Goal: Task Accomplishment & Management: Use online tool/utility

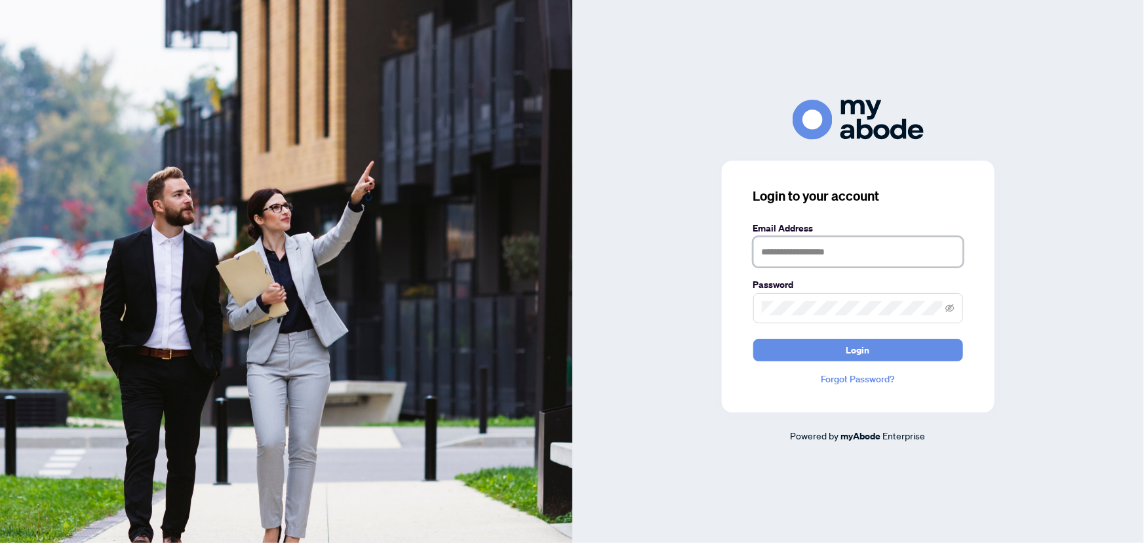
type input "**********"
click at [803, 355] on button "Login" at bounding box center [858, 350] width 210 height 22
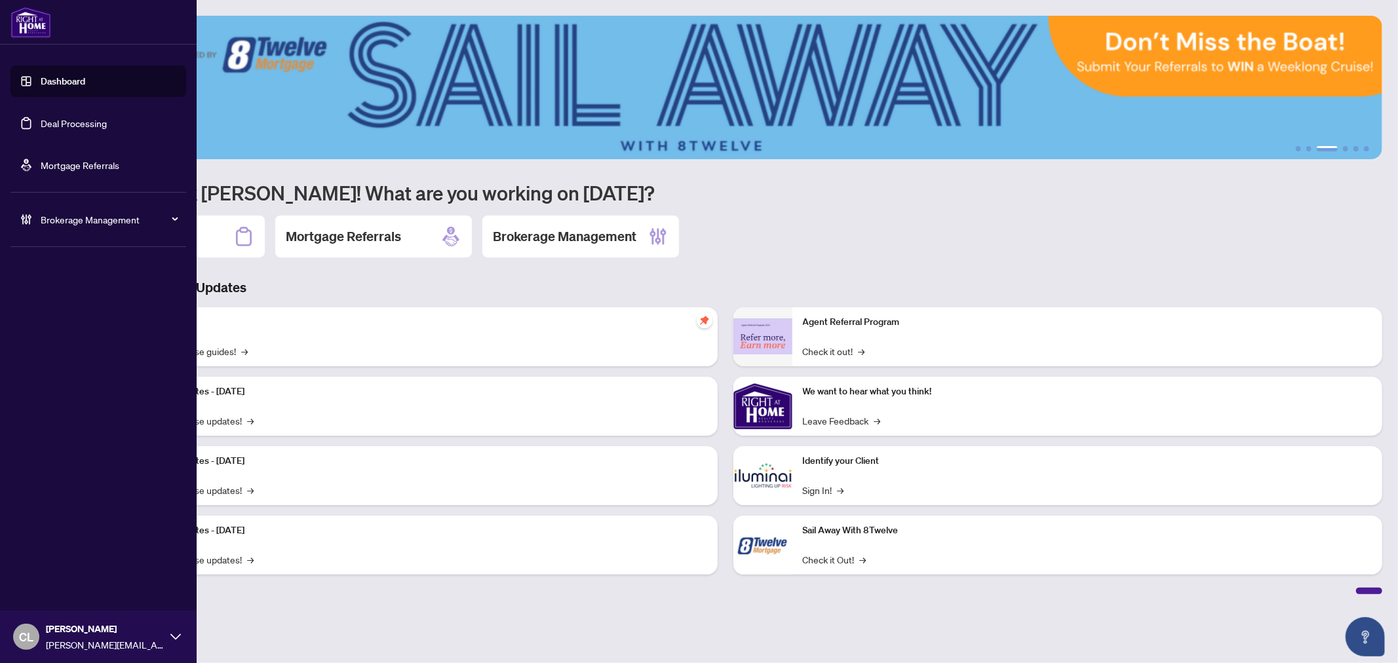
click at [81, 120] on link "Deal Processing" at bounding box center [74, 123] width 66 height 12
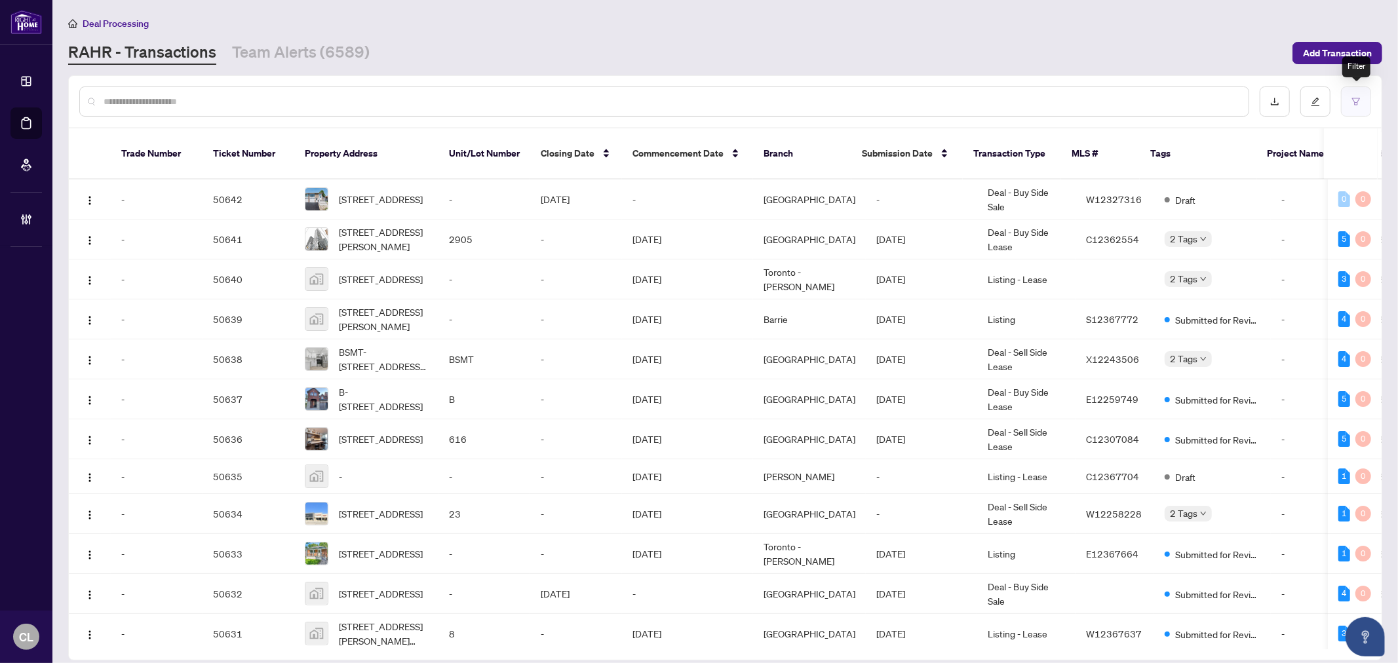
click at [1363, 100] on button "button" at bounding box center [1356, 102] width 30 height 30
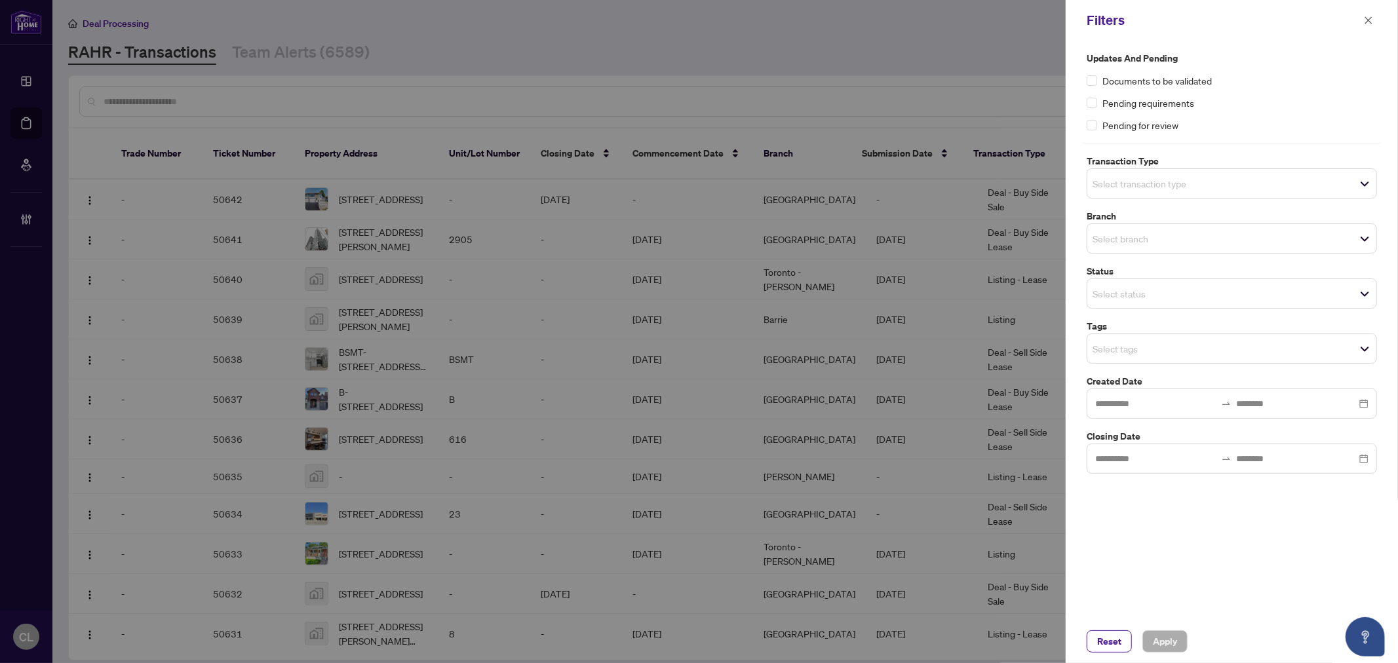
click at [1194, 188] on span "Select transaction type" at bounding box center [1231, 183] width 289 height 18
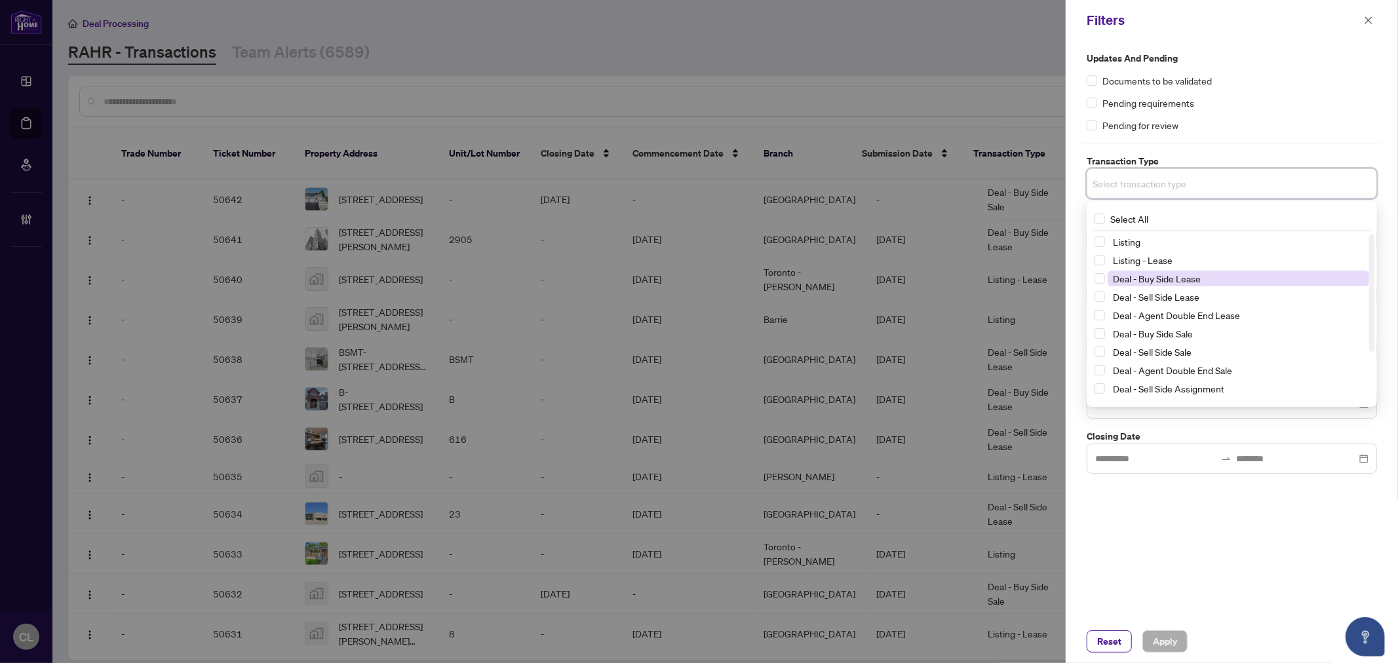
click at [1170, 280] on span "Deal - Buy Side Lease" at bounding box center [1157, 279] width 88 height 12
click at [1105, 298] on div "Deal - Sell Side Lease" at bounding box center [1231, 300] width 275 height 16
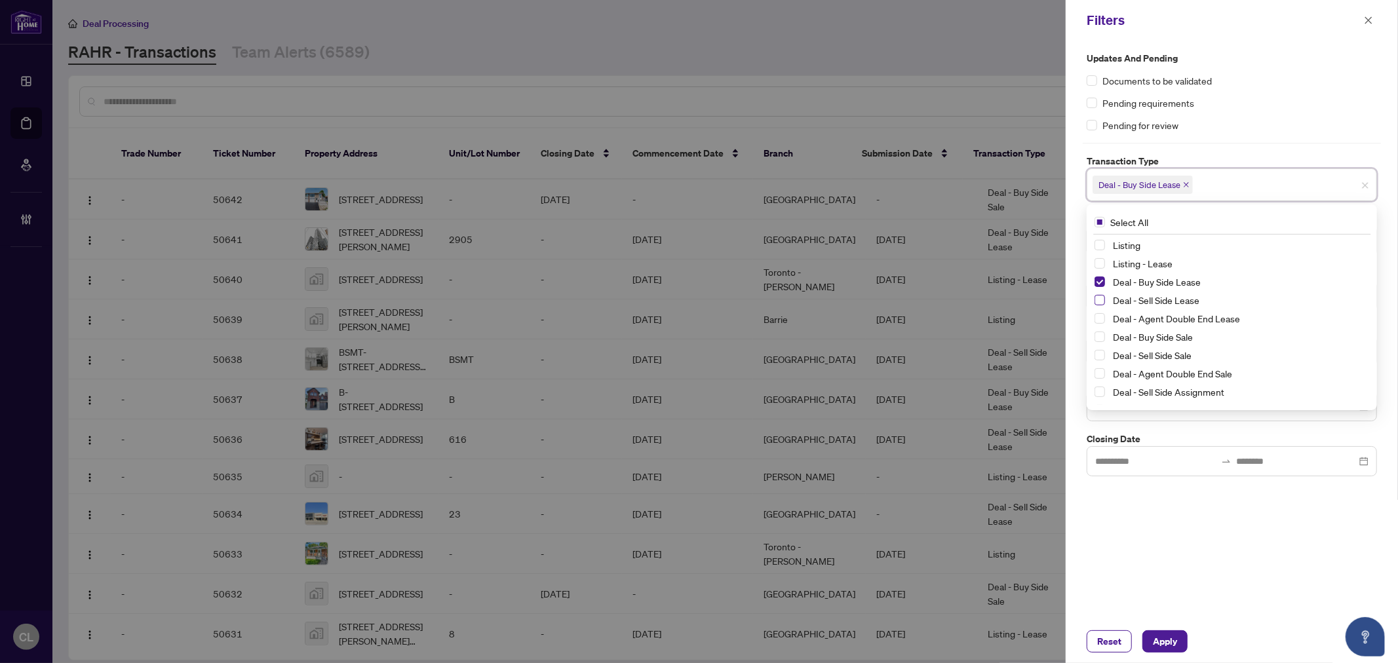
click at [1098, 298] on span "Select Deal - Sell Side Lease" at bounding box center [1099, 300] width 10 height 10
click at [1101, 308] on div "Deal - Sell Side Lease" at bounding box center [1231, 300] width 275 height 16
click at [1098, 318] on span "Select Deal - Agent Double End Lease" at bounding box center [1099, 318] width 10 height 10
click at [1101, 337] on span "Select Deal - Buy Side Sale" at bounding box center [1099, 337] width 10 height 10
click at [1104, 351] on span "Select Deal - Sell Side Sale" at bounding box center [1099, 355] width 10 height 10
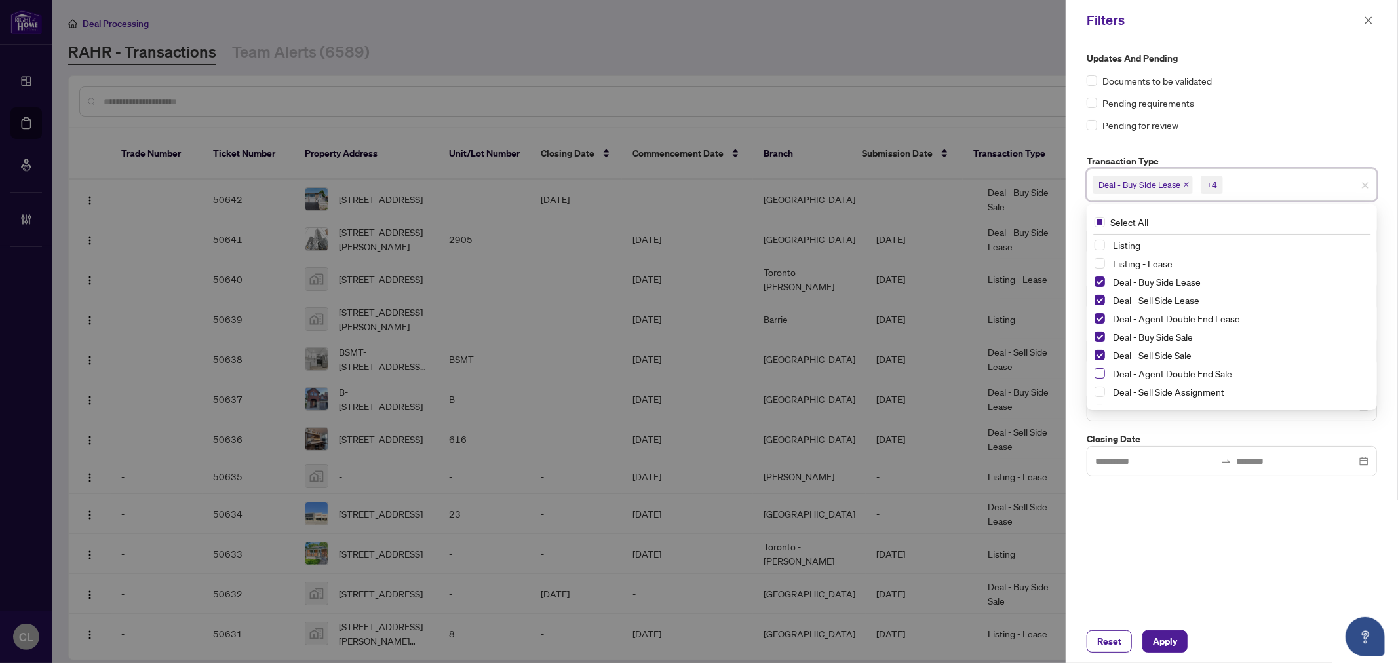
click at [1101, 372] on span "Select Deal - Agent Double End Sale" at bounding box center [1099, 373] width 10 height 10
click at [1108, 390] on span "Deal - Sell Side Assignment" at bounding box center [1238, 392] width 261 height 16
click at [1102, 395] on span "Select Deal - Buy Side Assignment" at bounding box center [1099, 393] width 10 height 10
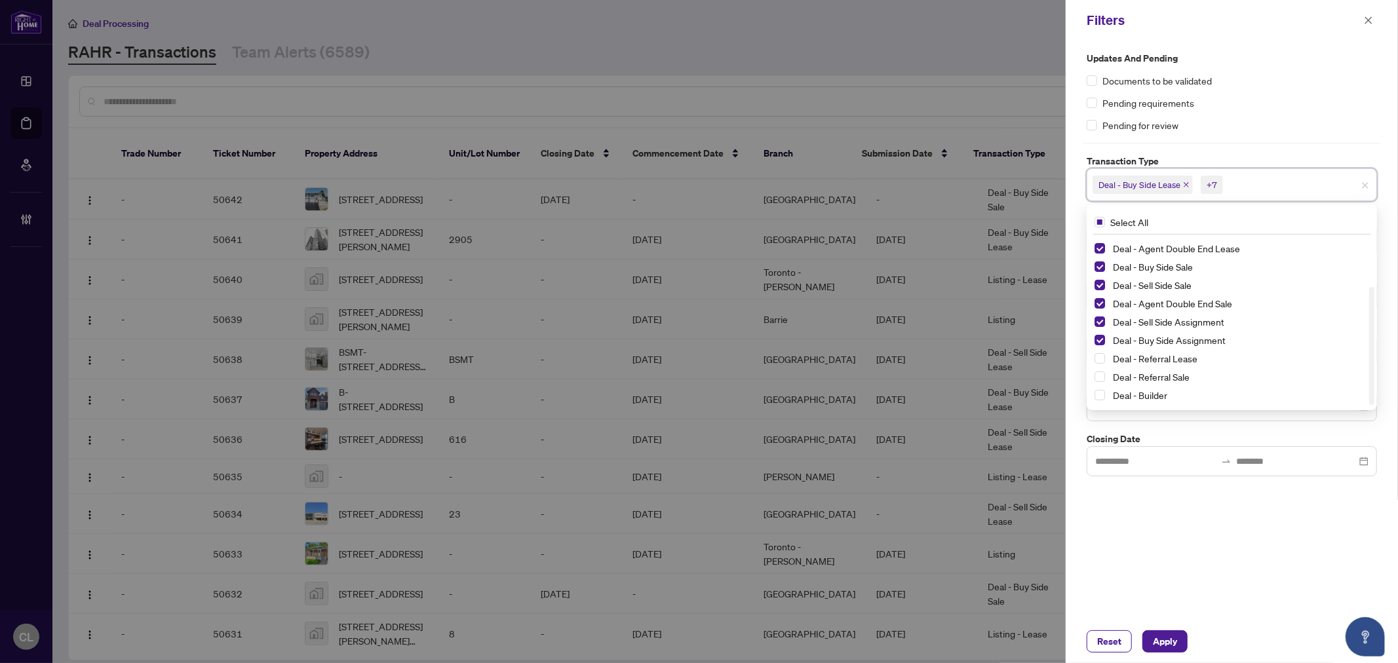
drag, startPoint x: 1371, startPoint y: 358, endPoint x: 1390, endPoint y: 410, distance: 54.5
click at [1389, 410] on div "Updates and Pending Documents to be validated Pending requirements Pending for …" at bounding box center [1232, 330] width 332 height 579
click at [1037, 286] on div at bounding box center [699, 331] width 1398 height 663
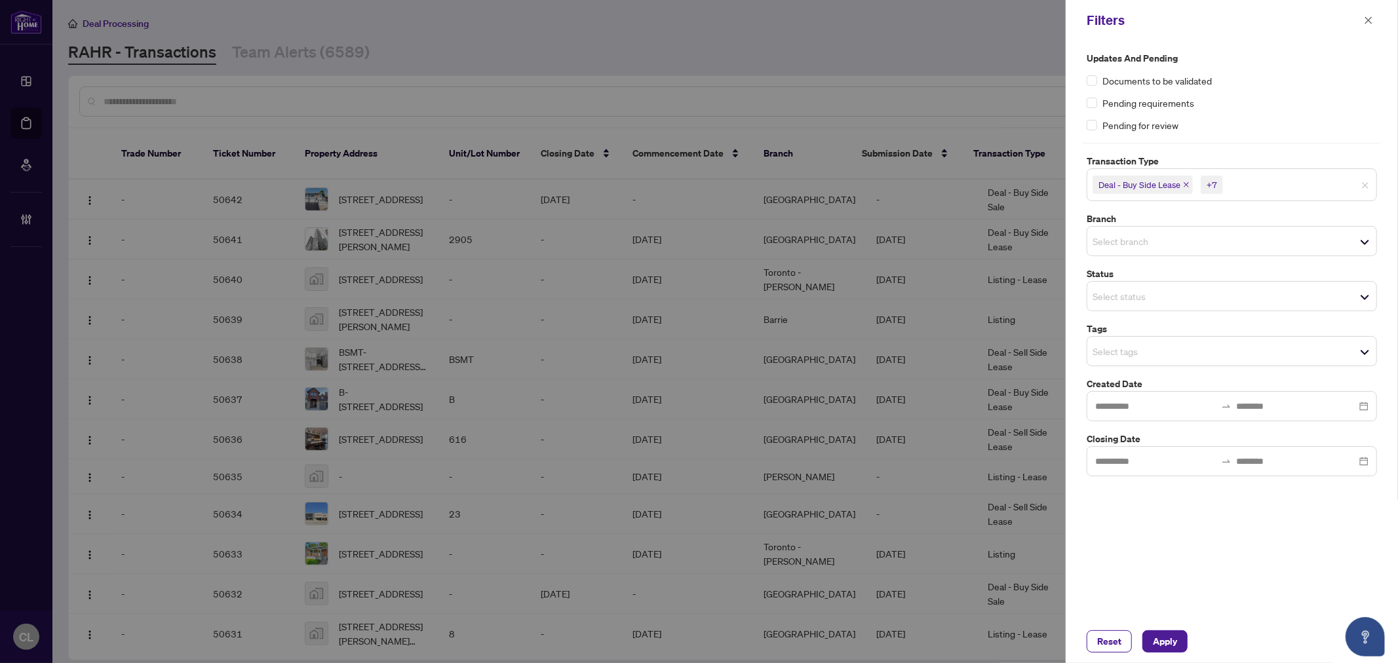
drag, startPoint x: 1125, startPoint y: 244, endPoint x: 1135, endPoint y: 245, distance: 9.9
click at [1126, 244] on input "search" at bounding box center [1138, 241] width 92 height 16
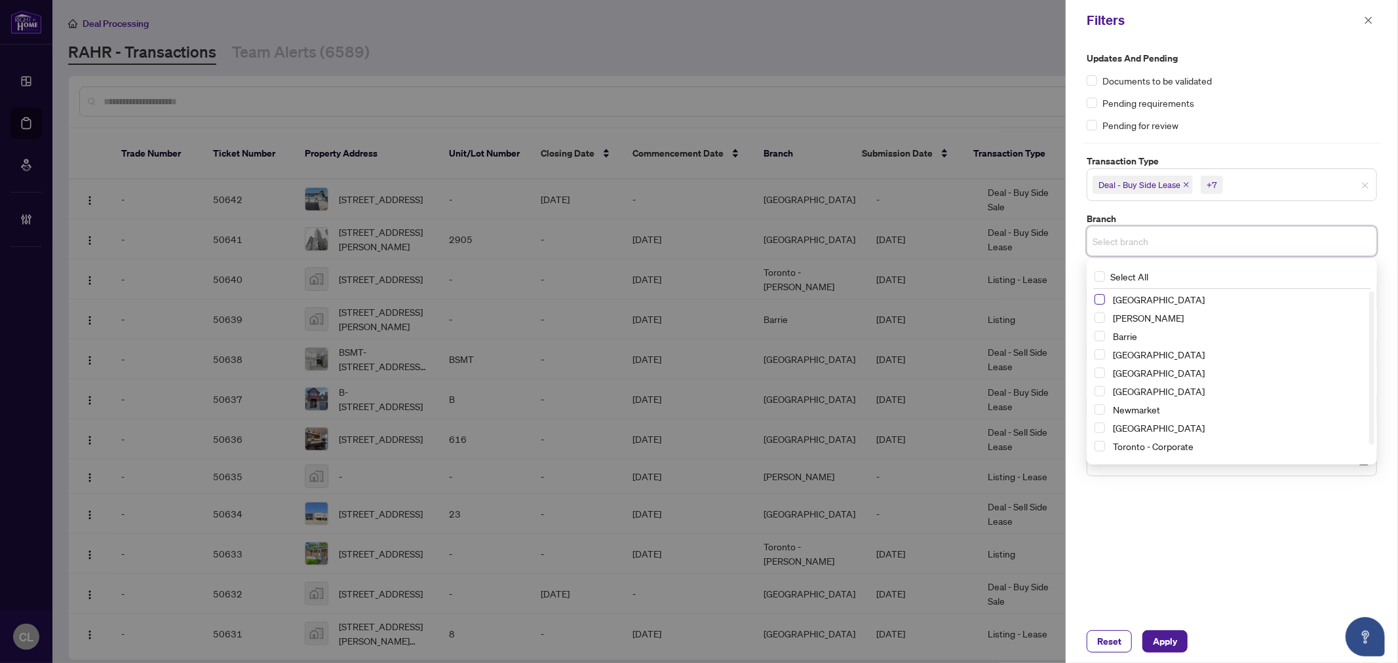
click at [1100, 299] on span "Select Richmond Hill" at bounding box center [1099, 299] width 10 height 10
click at [1102, 317] on span "Select Vaughan" at bounding box center [1099, 321] width 10 height 10
click at [1102, 335] on span "Select Barrie" at bounding box center [1099, 339] width 10 height 10
click at [1101, 372] on span "Select Durham" at bounding box center [1099, 376] width 10 height 10
click at [1102, 413] on span "Select Newmarket" at bounding box center [1099, 413] width 10 height 10
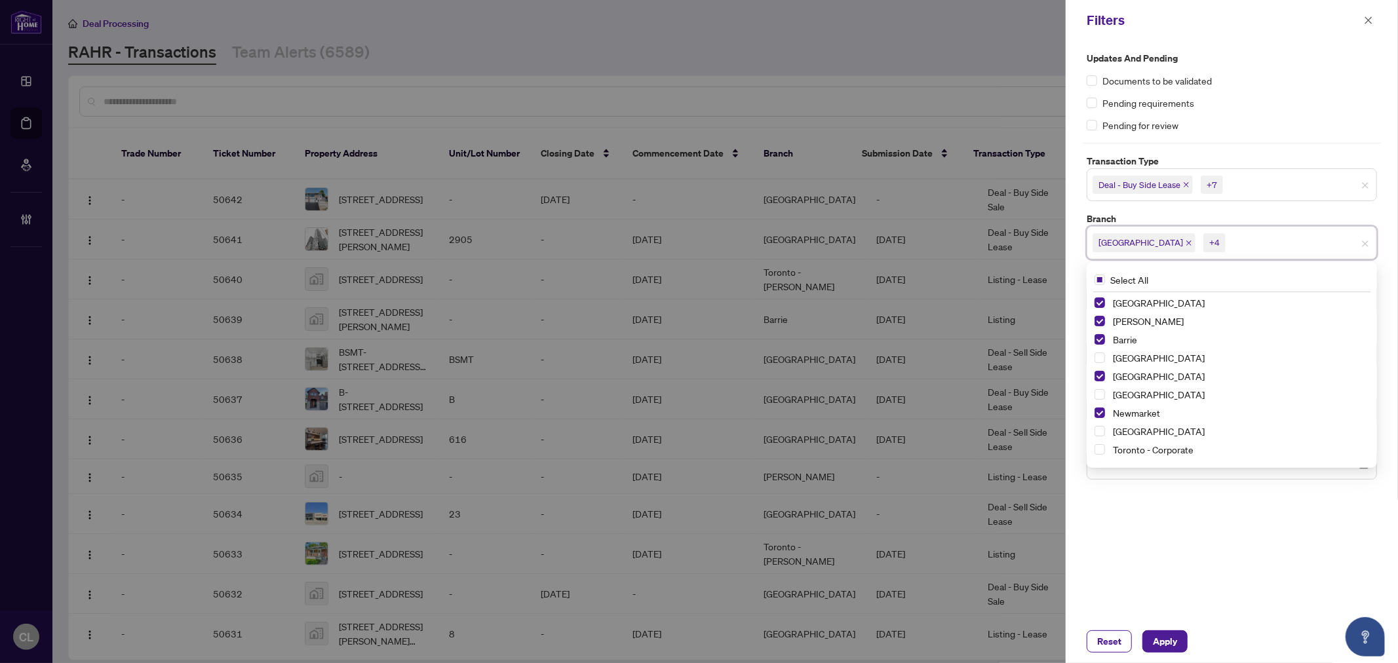
click at [1106, 433] on div "Ottawa" at bounding box center [1231, 431] width 275 height 16
click at [1102, 433] on span "Select Ottawa" at bounding box center [1099, 431] width 10 height 10
click at [1043, 187] on div at bounding box center [699, 331] width 1398 height 663
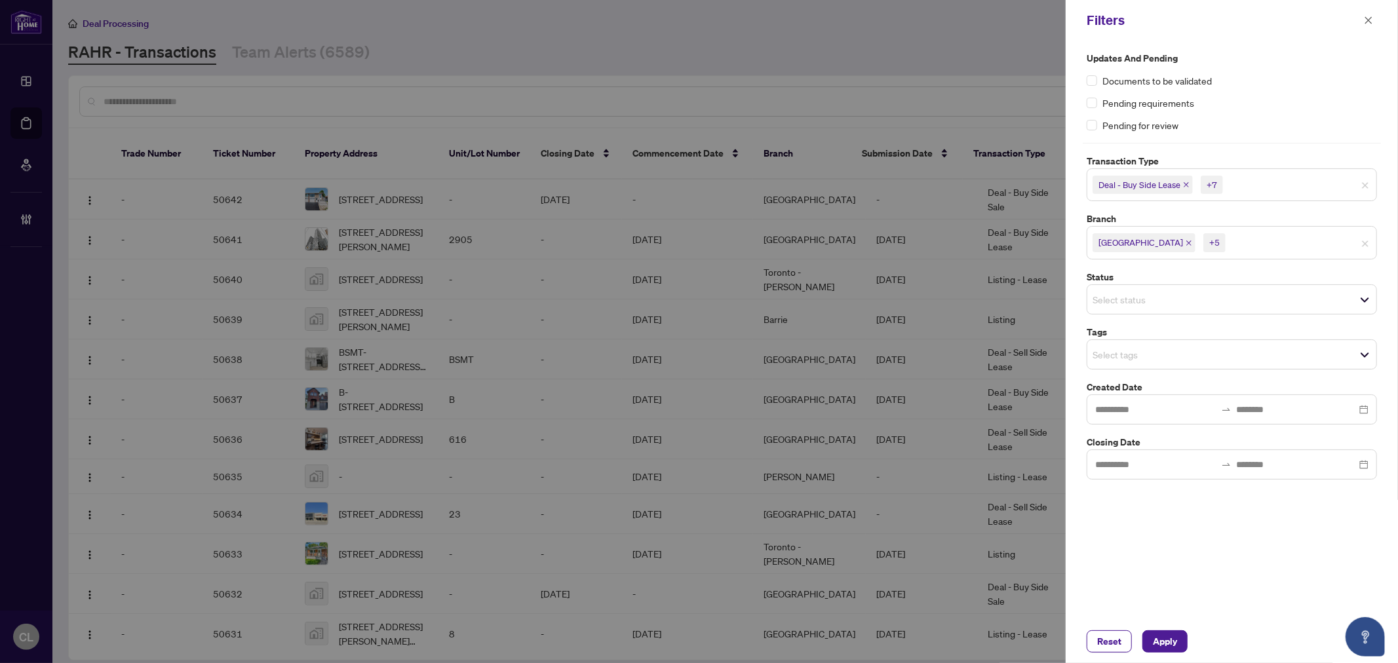
click at [1138, 354] on input "search" at bounding box center [1138, 355] width 92 height 16
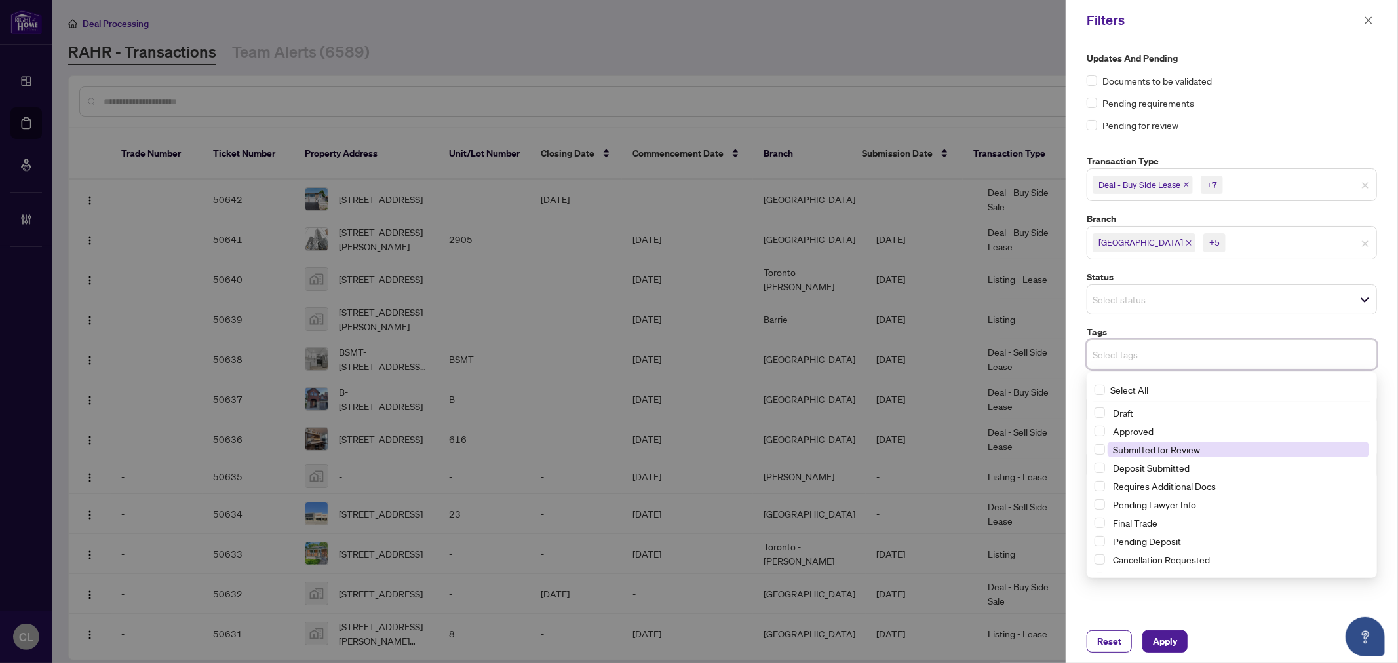
click at [1229, 450] on span "Submitted for Review" at bounding box center [1238, 450] width 261 height 16
click at [1169, 638] on span "Apply" at bounding box center [1165, 641] width 24 height 21
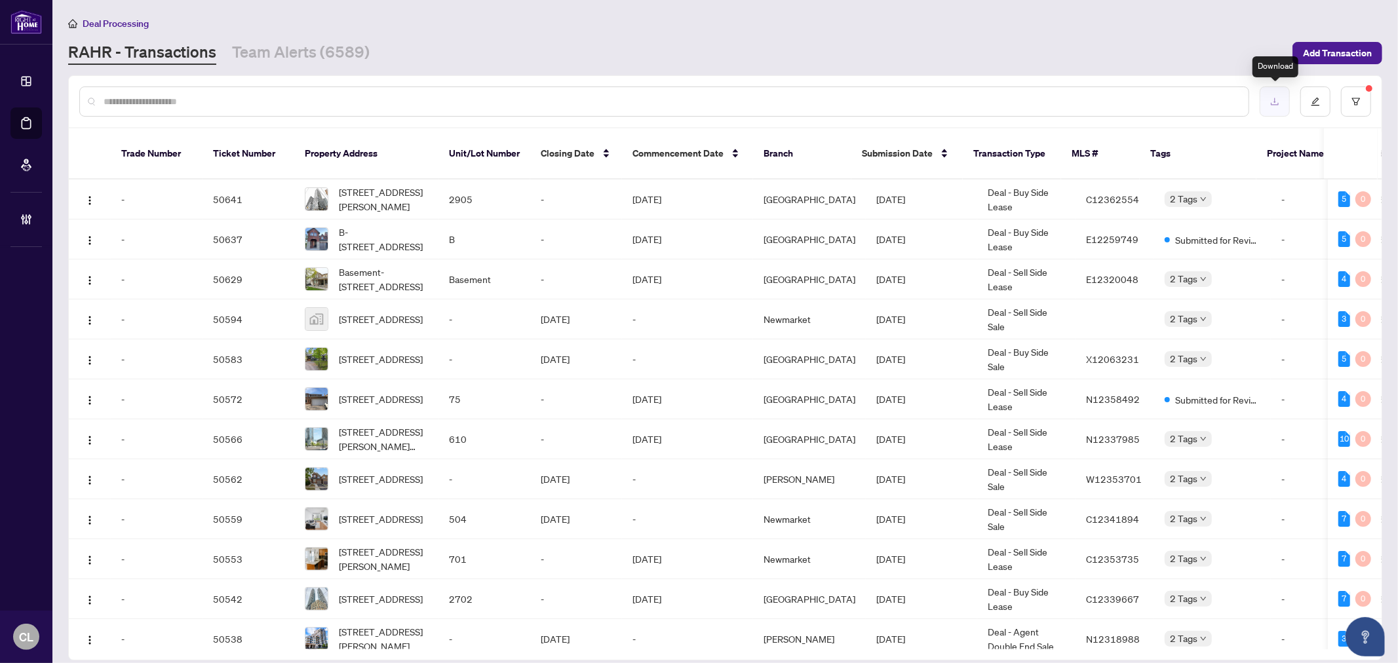
click at [1271, 97] on icon "download" at bounding box center [1274, 101] width 9 height 9
